Goal: Navigation & Orientation: Find specific page/section

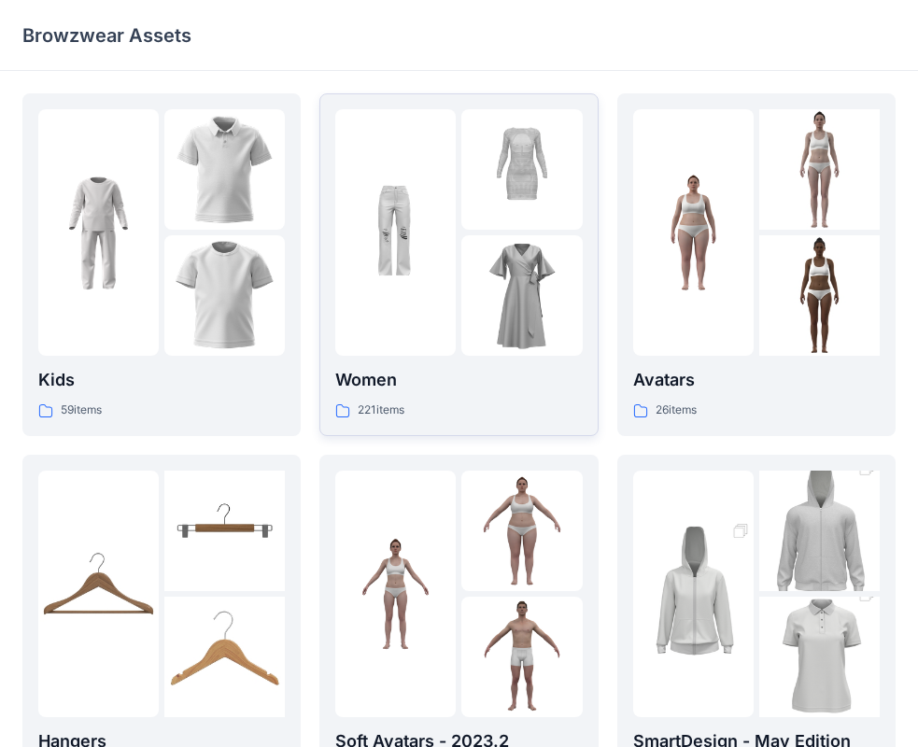
click at [429, 206] on img at bounding box center [395, 233] width 120 height 120
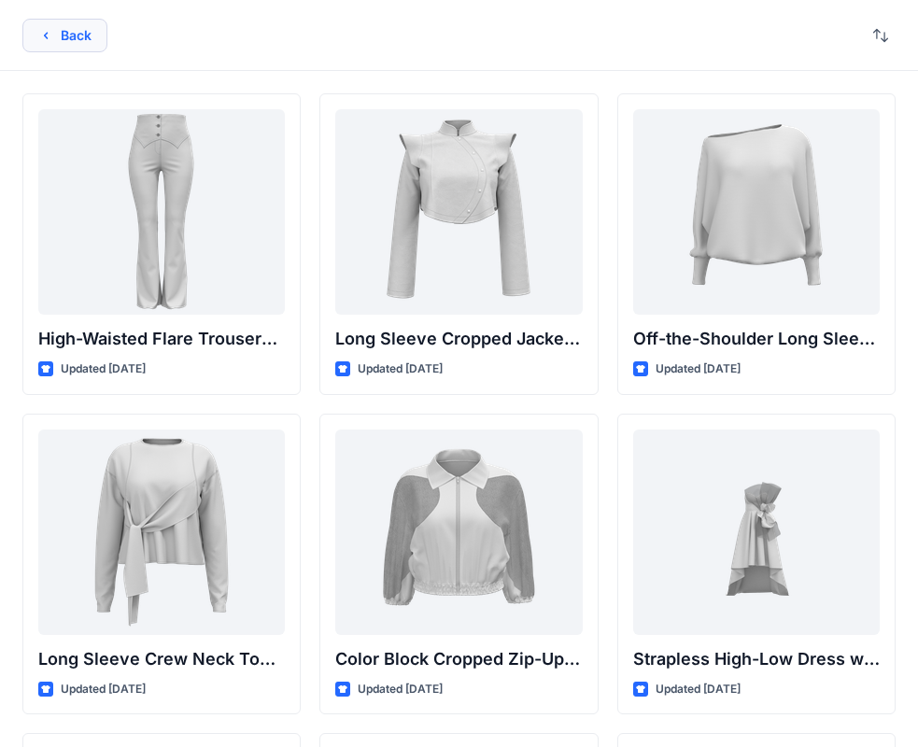
click at [86, 49] on button "Back" at bounding box center [64, 36] width 85 height 34
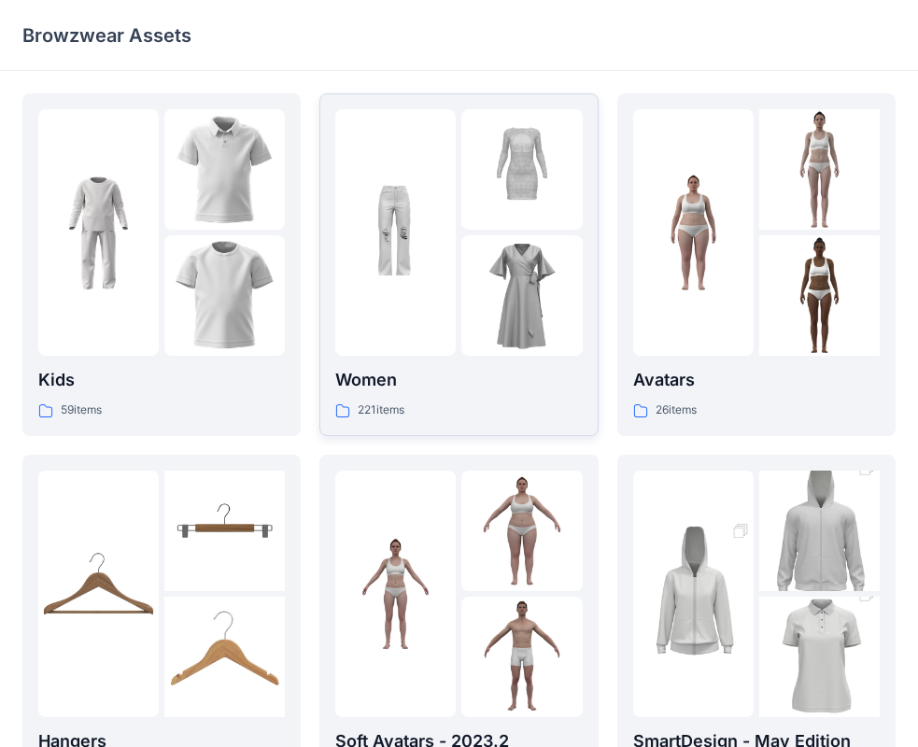
click at [354, 261] on img at bounding box center [395, 233] width 120 height 120
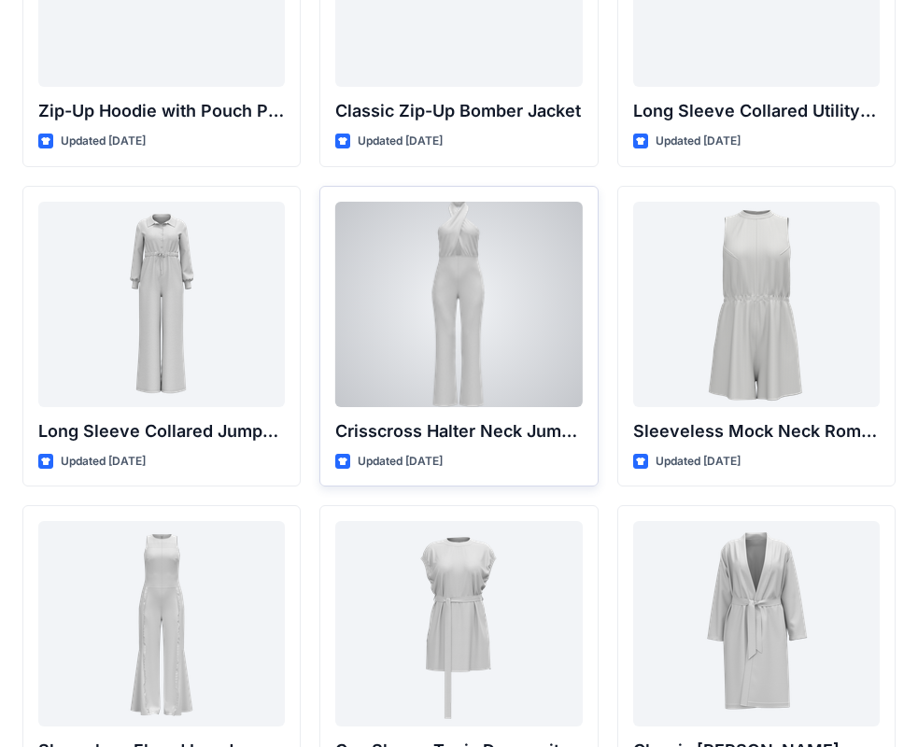
scroll to position [3752, 0]
